Goal: Obtain resource: Obtain resource

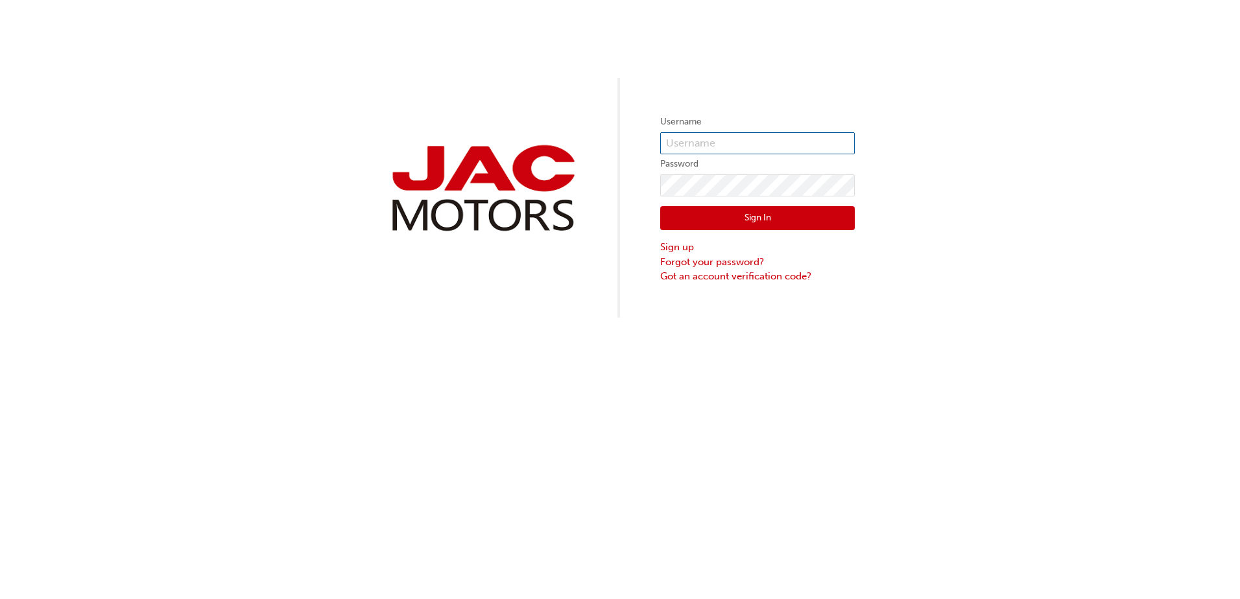
click at [740, 146] on input "text" at bounding box center [757, 143] width 195 height 22
type input "GB0401"
click button "Sign In" at bounding box center [757, 218] width 195 height 25
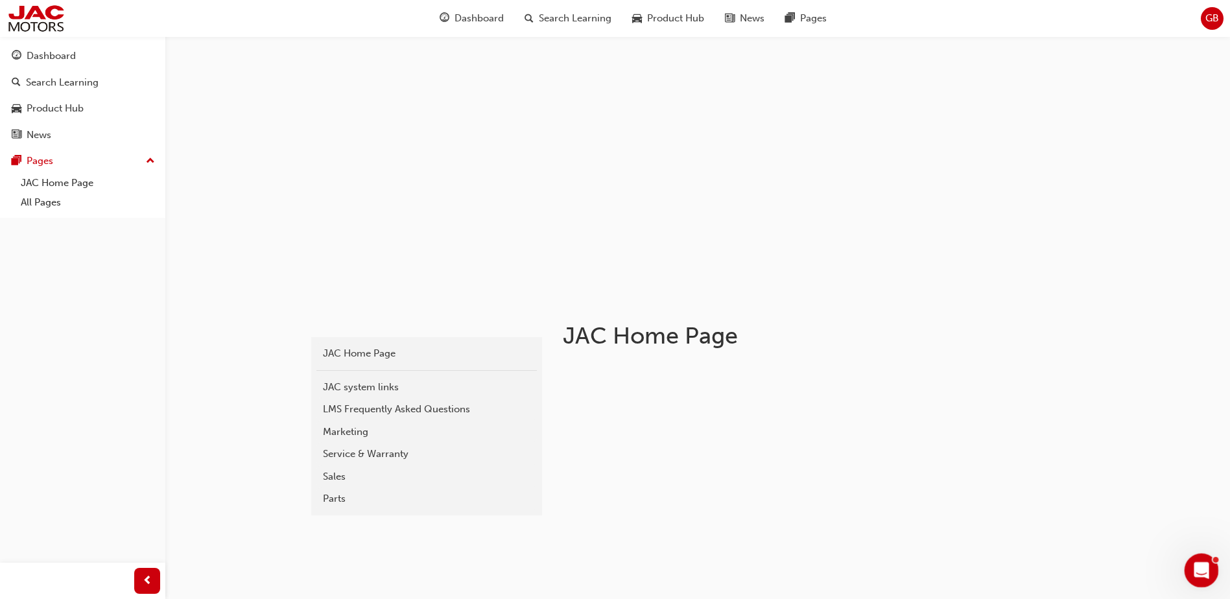
click at [1196, 567] on icon "Open Intercom Messenger" at bounding box center [1199, 568] width 21 height 21
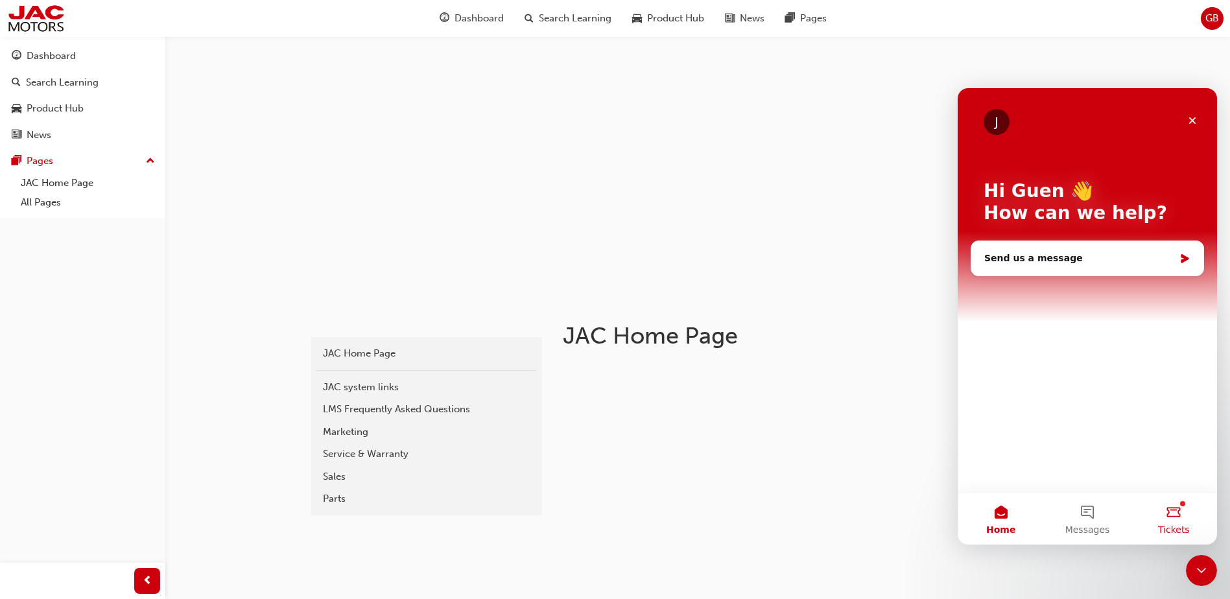
click at [1187, 525] on span "Tickets" at bounding box center [1174, 529] width 32 height 9
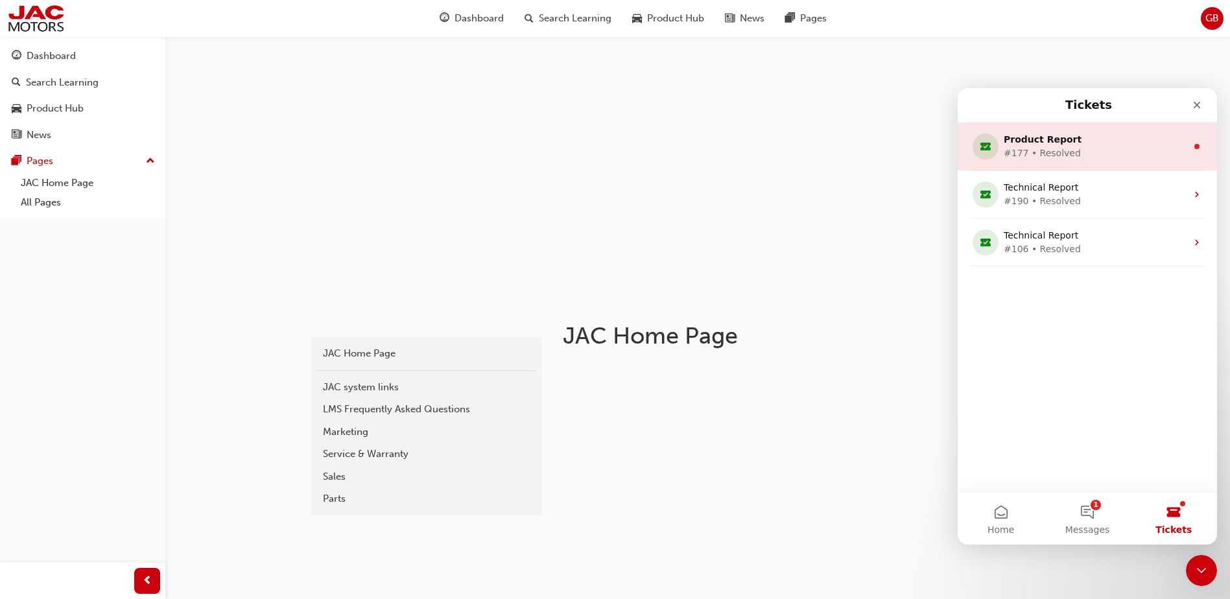
click at [1117, 144] on div "Product Report" at bounding box center [1085, 140] width 162 height 14
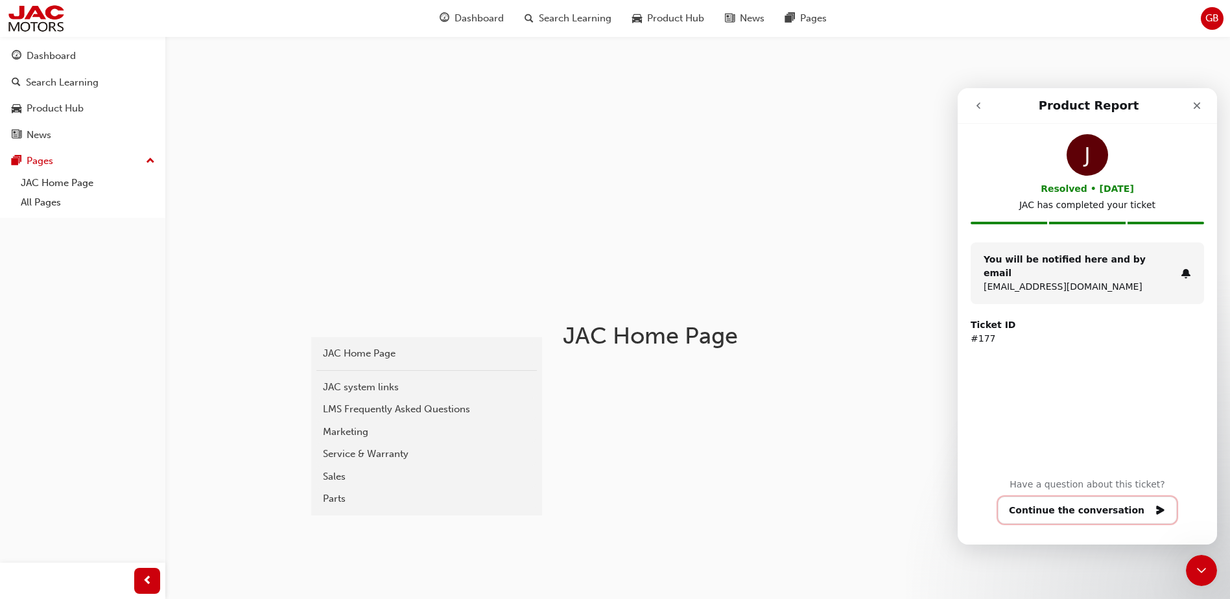
click at [1085, 506] on button "Continue the conversation" at bounding box center [1087, 510] width 179 height 27
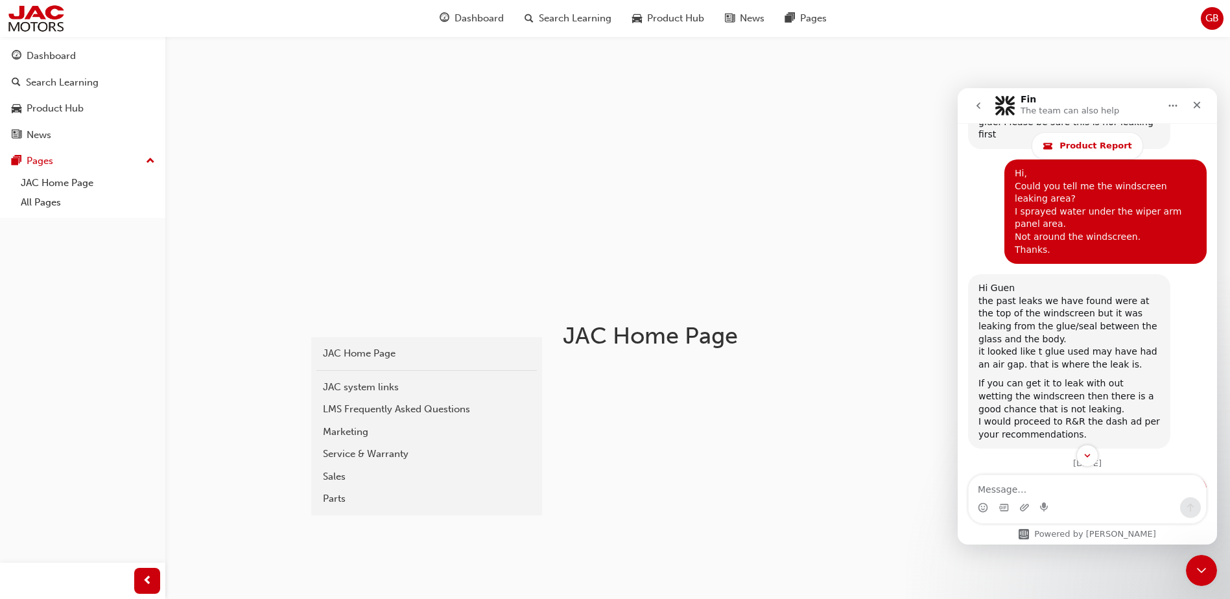
scroll to position [10190, 0]
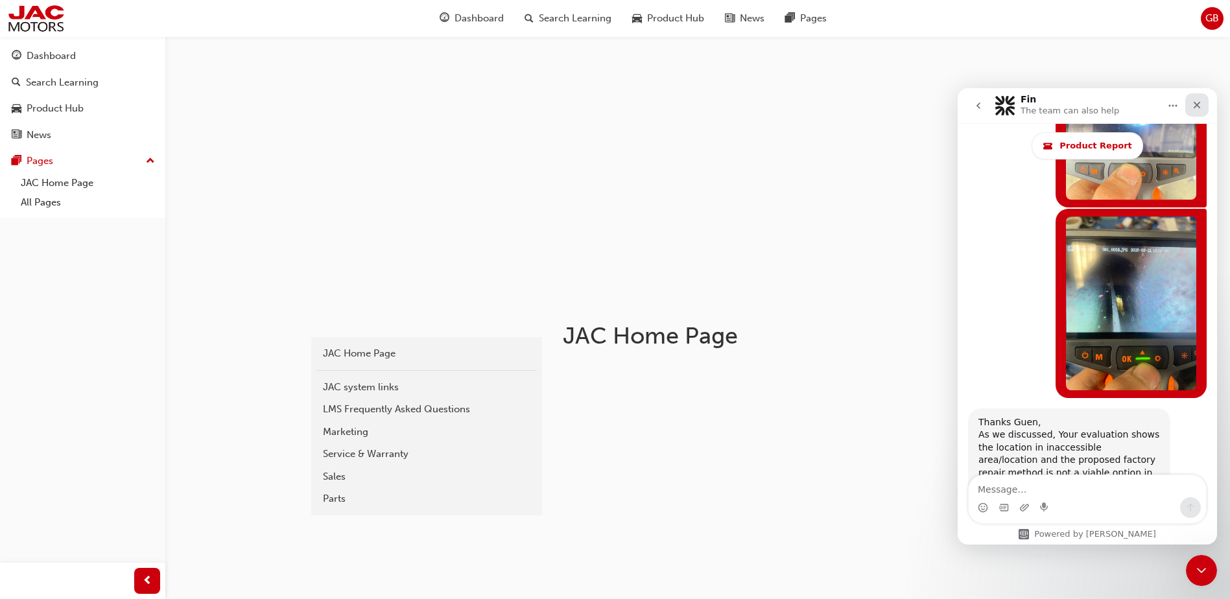
click at [1201, 101] on icon "Close" at bounding box center [1197, 105] width 10 height 10
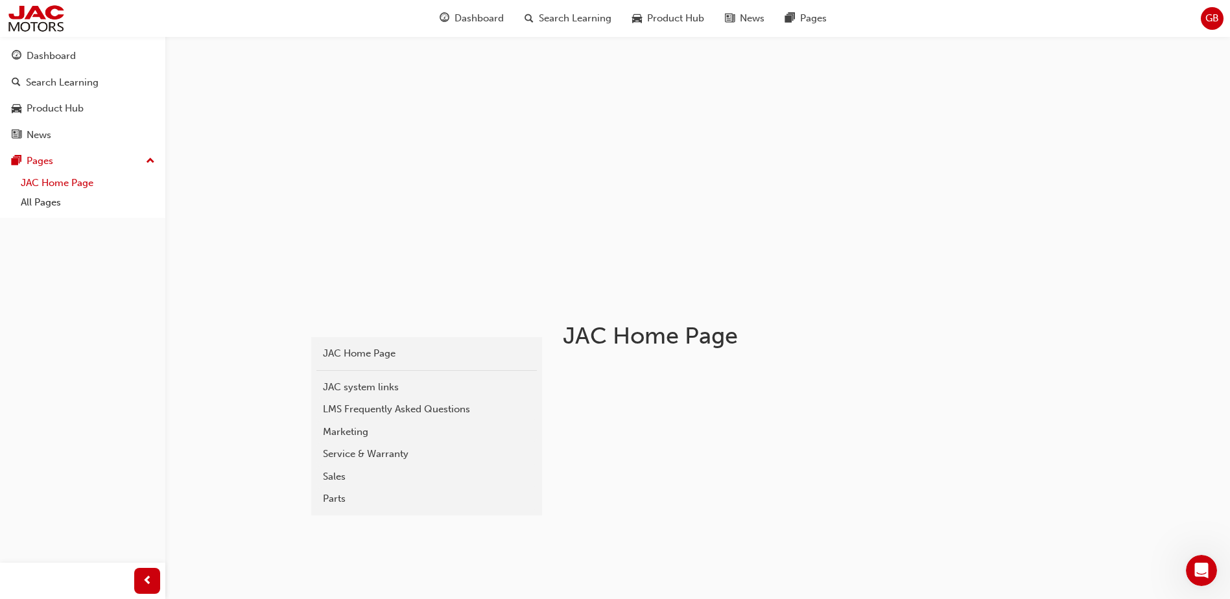
click at [34, 177] on link "JAC Home Page" at bounding box center [88, 183] width 145 height 20
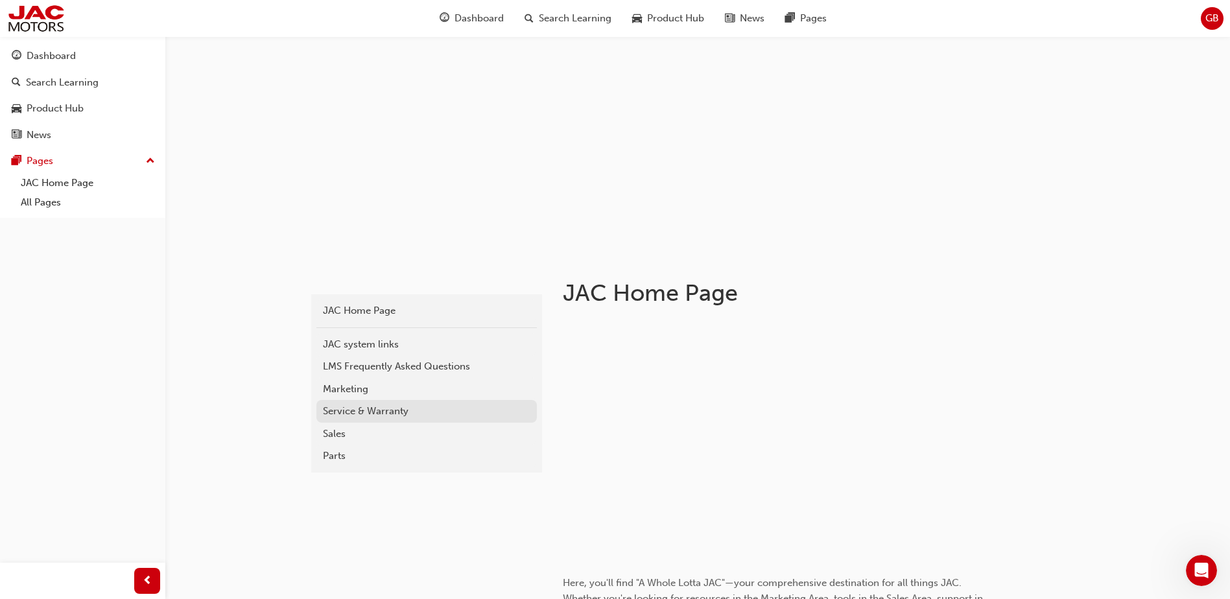
scroll to position [65, 0]
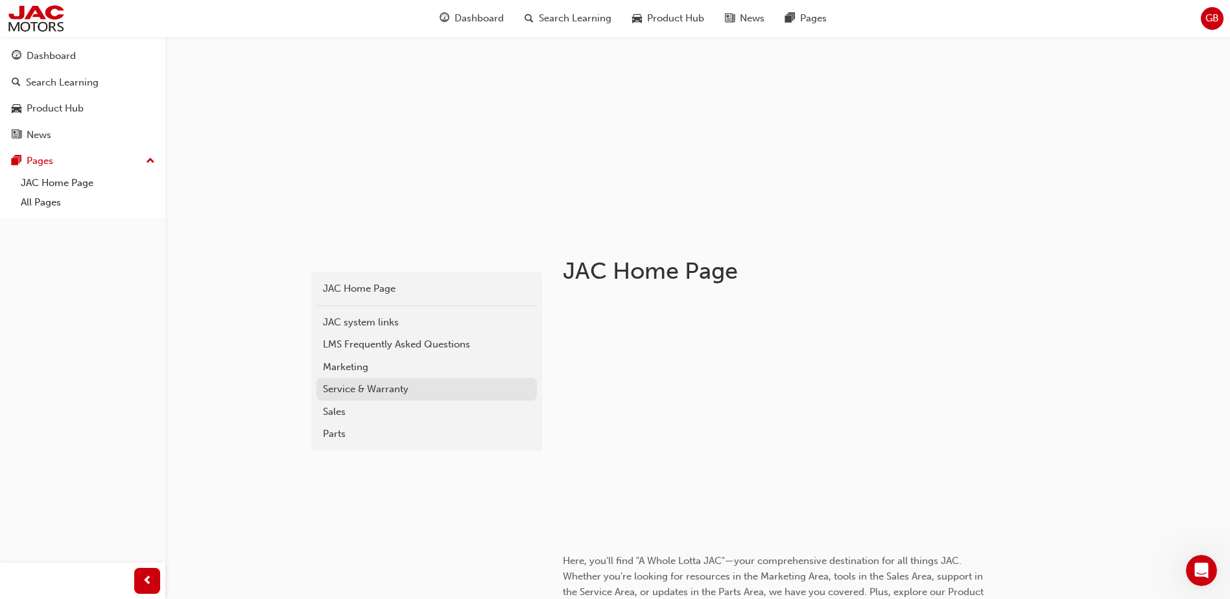
click at [330, 387] on div "Service & Warranty" at bounding box center [426, 389] width 207 height 15
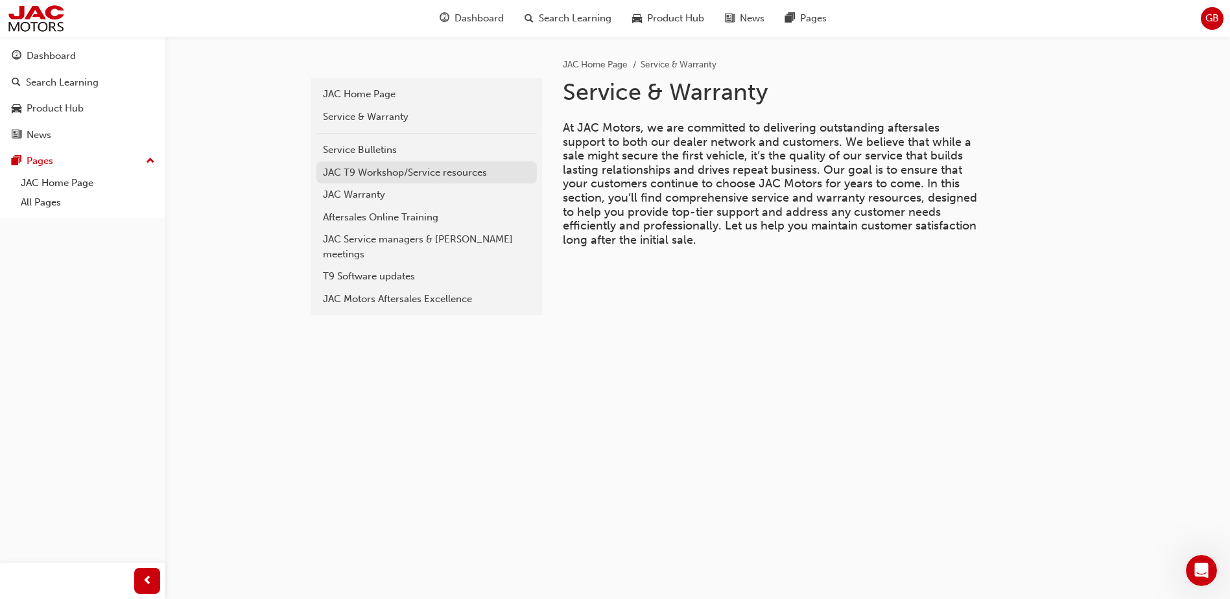
click at [338, 165] on div "JAC T9 Workshop/Service resources" at bounding box center [426, 172] width 207 height 15
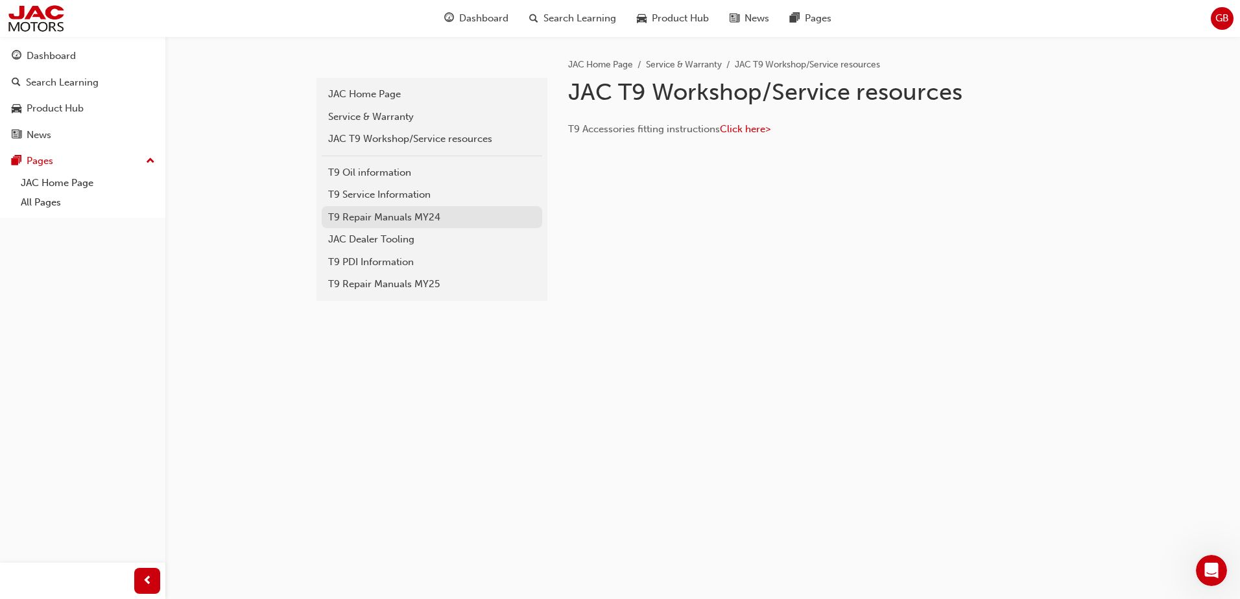
click at [342, 216] on div "T9 Repair Manuals MY24" at bounding box center [431, 217] width 207 height 15
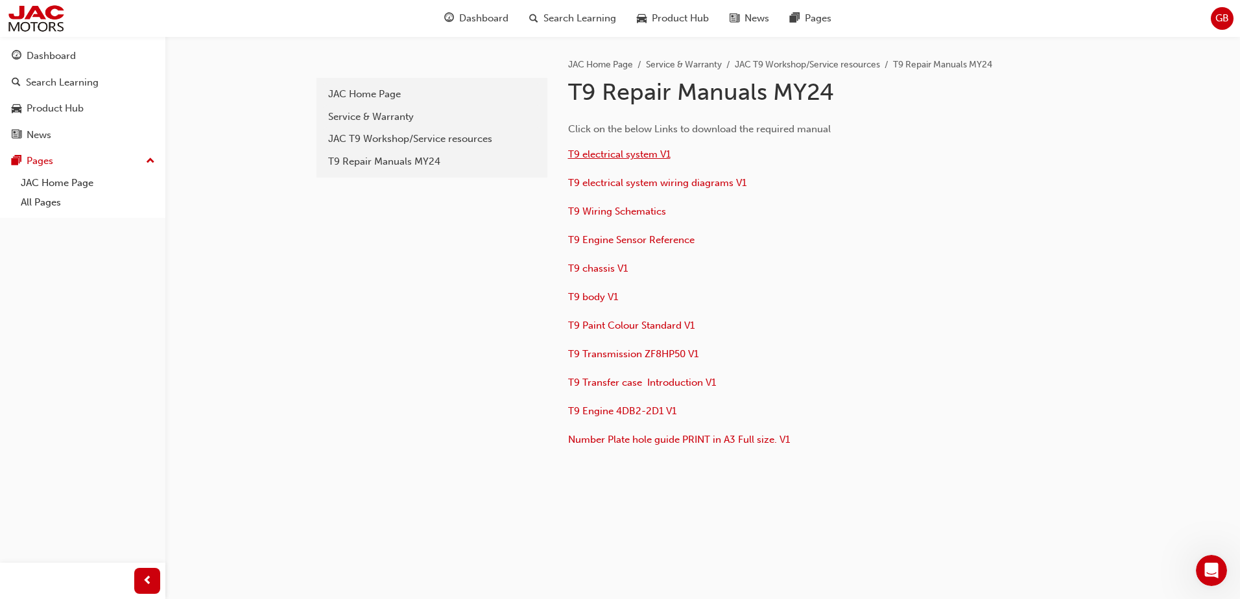
click at [593, 151] on span "T9 electrical system V1" at bounding box center [619, 154] width 102 height 12
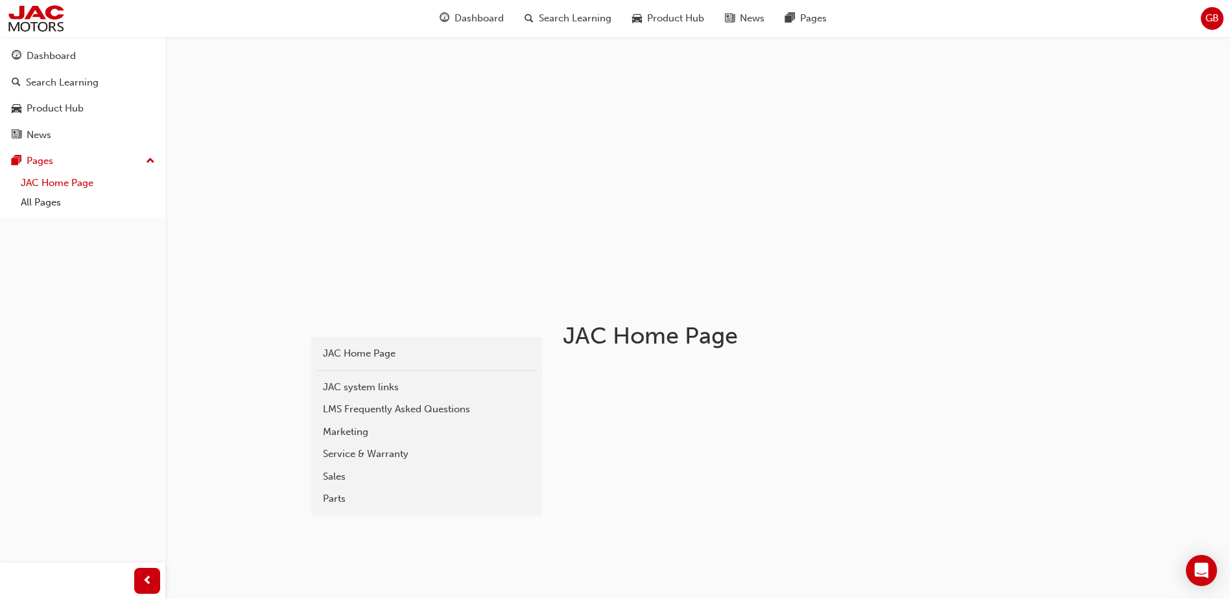
click at [38, 187] on link "JAC Home Page" at bounding box center [88, 183] width 145 height 20
click at [333, 455] on div "Service & Warranty" at bounding box center [426, 454] width 207 height 15
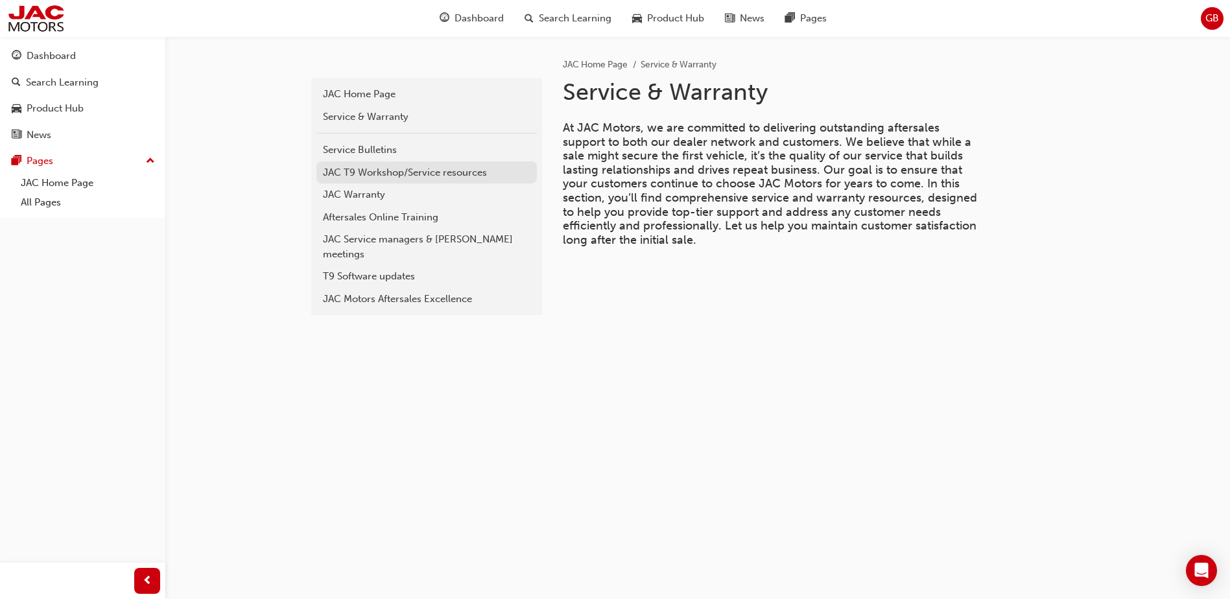
click at [335, 176] on div "JAC T9 Workshop/Service resources" at bounding box center [426, 172] width 207 height 15
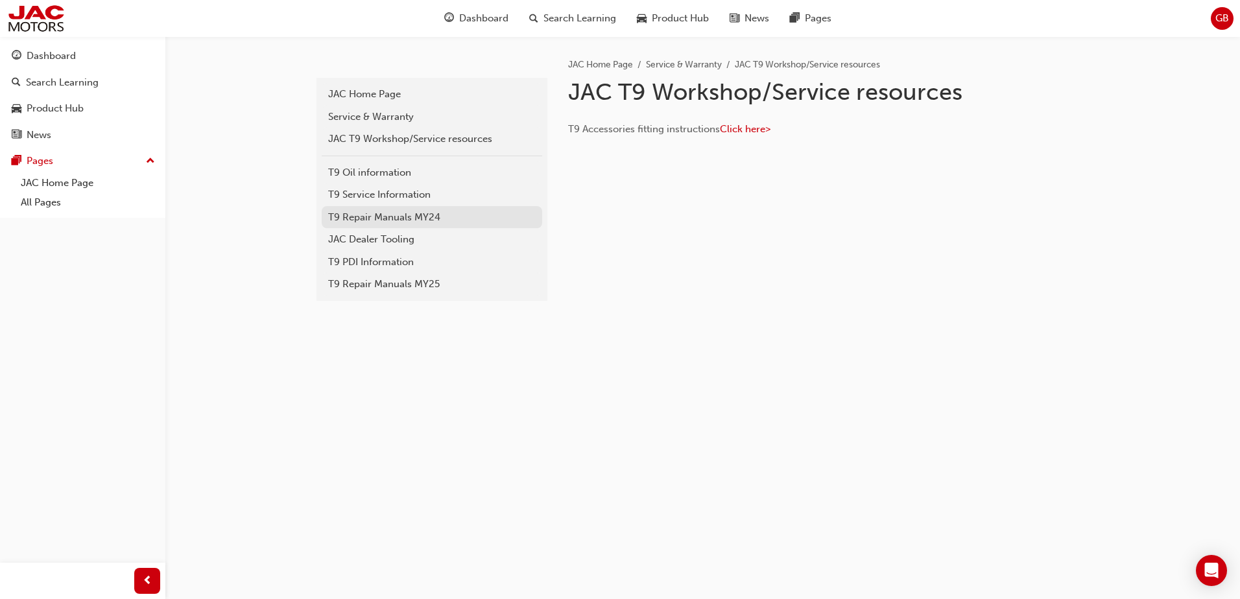
click at [346, 223] on div "T9 Repair Manuals MY24" at bounding box center [431, 217] width 207 height 15
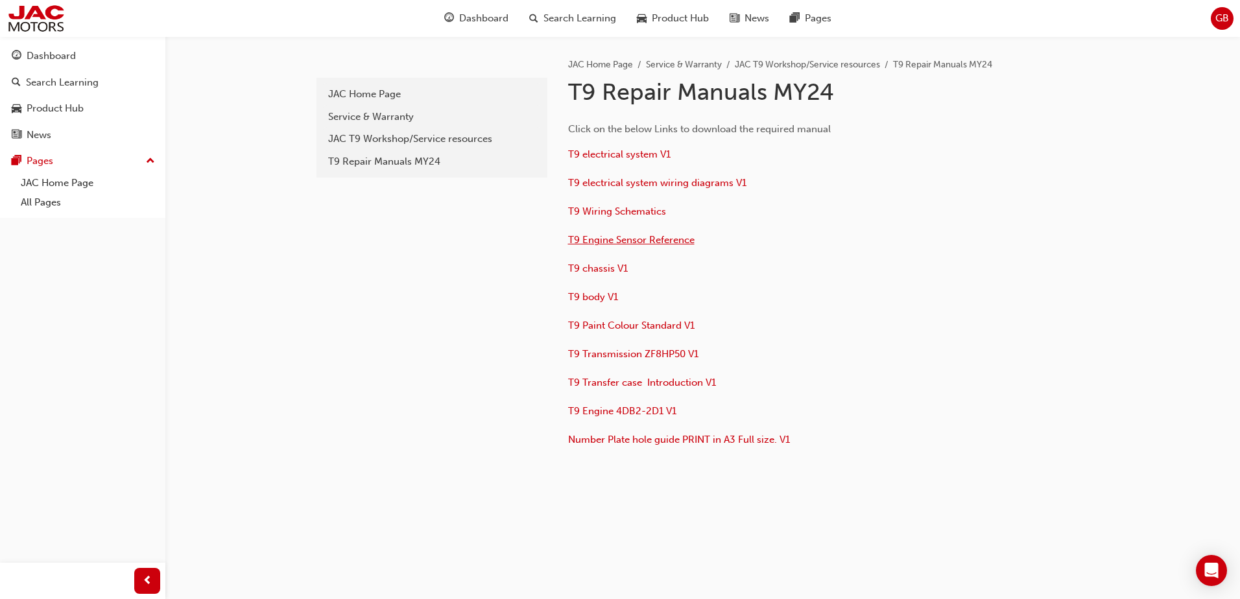
click at [591, 243] on span "T9 Engine Sensor Reference" at bounding box center [631, 240] width 126 height 12
click at [586, 297] on span "T9 body V1" at bounding box center [593, 297] width 50 height 12
click at [595, 381] on span "T9 Transfer case Introduction V1" at bounding box center [642, 383] width 148 height 12
click at [593, 413] on span "T9 Engine 4DB2-2D1 V1" at bounding box center [622, 411] width 108 height 12
click at [600, 385] on span "T9 Transfer case Introduction V1" at bounding box center [642, 383] width 148 height 12
